Goal: Find specific page/section: Find specific page/section

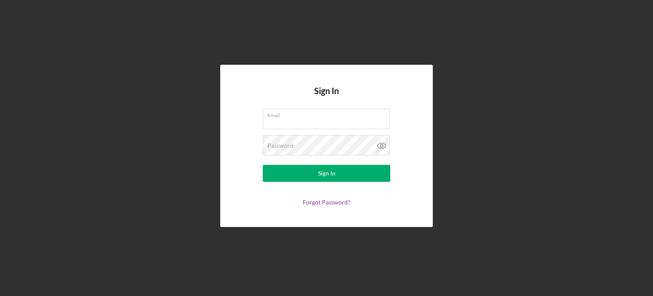
type input "[PERSON_NAME][EMAIL_ADDRESS][PERSON_NAME][DOMAIN_NAME]"
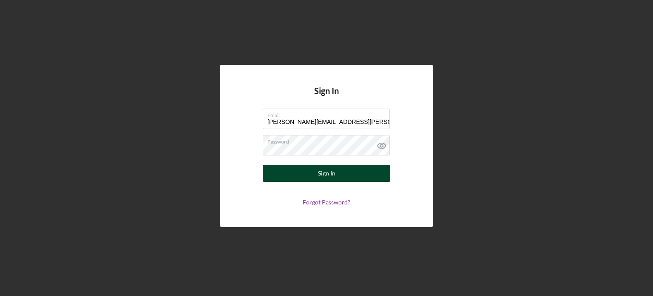
click at [285, 165] on button "Sign In" at bounding box center [327, 173] width 128 height 17
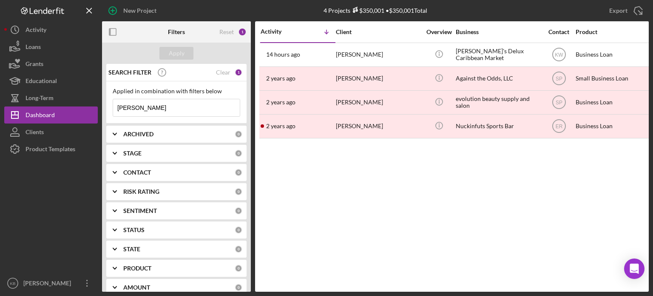
drag, startPoint x: 170, startPoint y: 102, endPoint x: 102, endPoint y: 110, distance: 68.5
click at [102, 110] on div "SEARCH FILTER Clear 1 Applied in combination with filters below [PERSON_NAME] I…" at bounding box center [176, 178] width 149 height 228
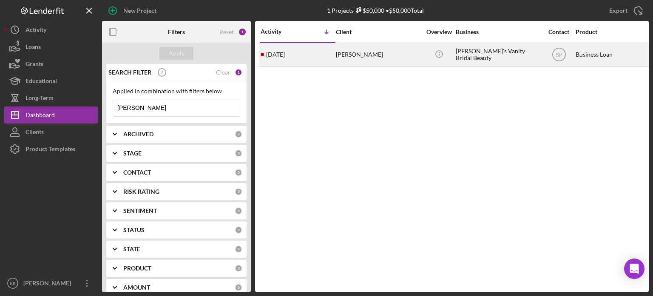
type input "[PERSON_NAME]"
click at [383, 55] on div "[PERSON_NAME]" at bounding box center [378, 54] width 85 height 23
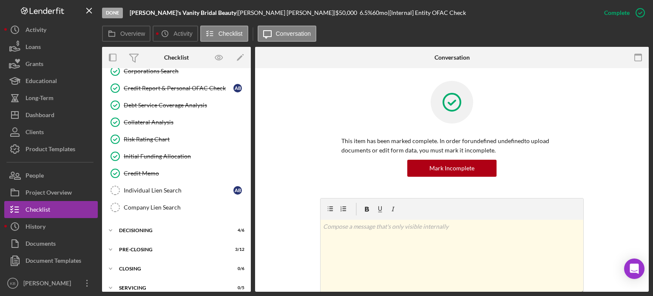
scroll to position [75, 0]
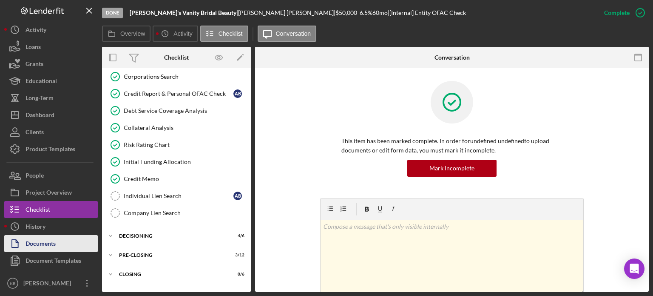
click at [34, 246] on div "Documents" at bounding box center [41, 244] width 30 height 19
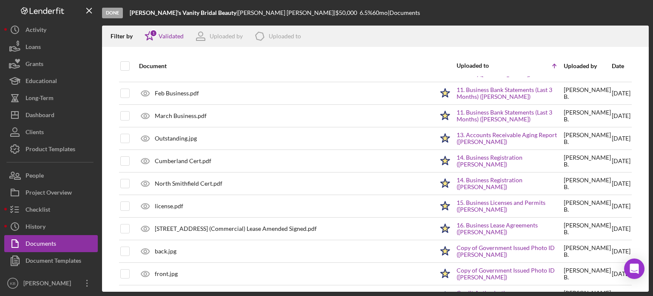
scroll to position [156, 0]
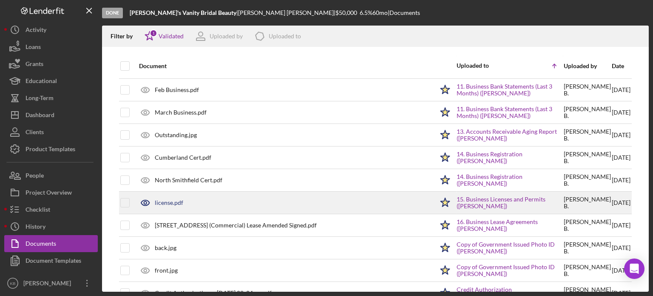
click at [400, 207] on div "license.pdf" at bounding box center [284, 202] width 299 height 21
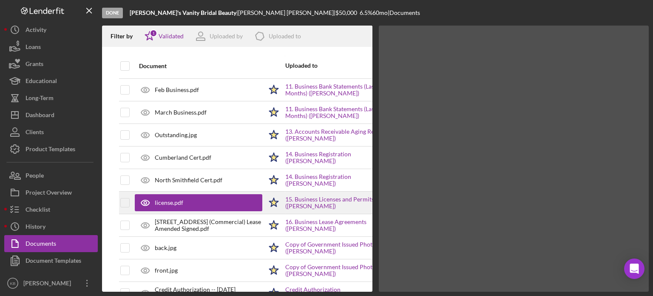
click at [400, 207] on div at bounding box center [514, 159] width 270 height 266
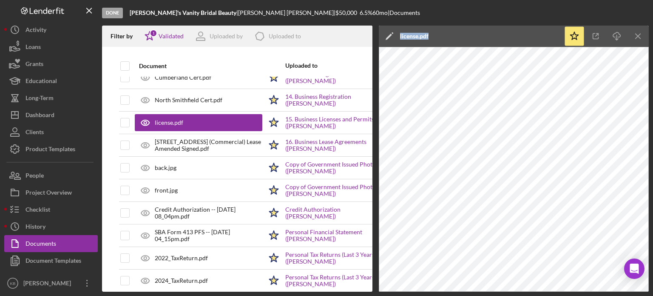
scroll to position [237, 0]
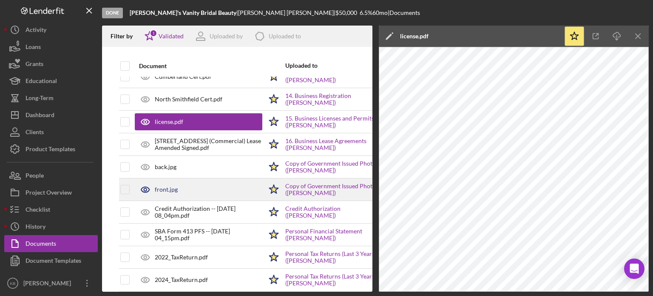
click at [214, 187] on div "front.jpg" at bounding box center [199, 189] width 128 height 21
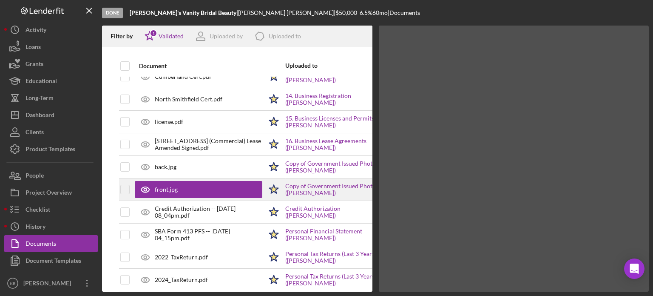
click at [214, 187] on div "front.jpg" at bounding box center [199, 189] width 128 height 17
